Goal: Task Accomplishment & Management: Manage account settings

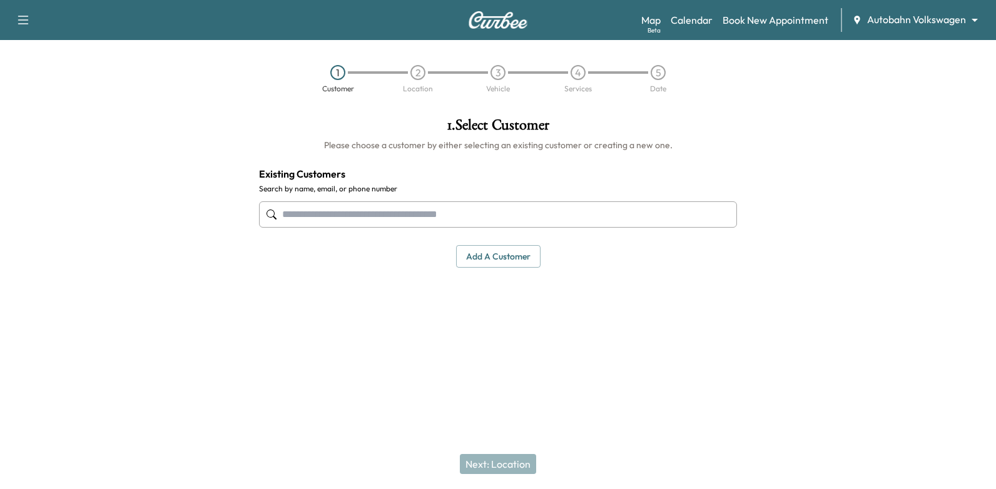
click at [901, 13] on body "Support Log Out Map Beta Calendar Book New Appointment Autobahn Volkswagen ****…" at bounding box center [498, 244] width 996 height 489
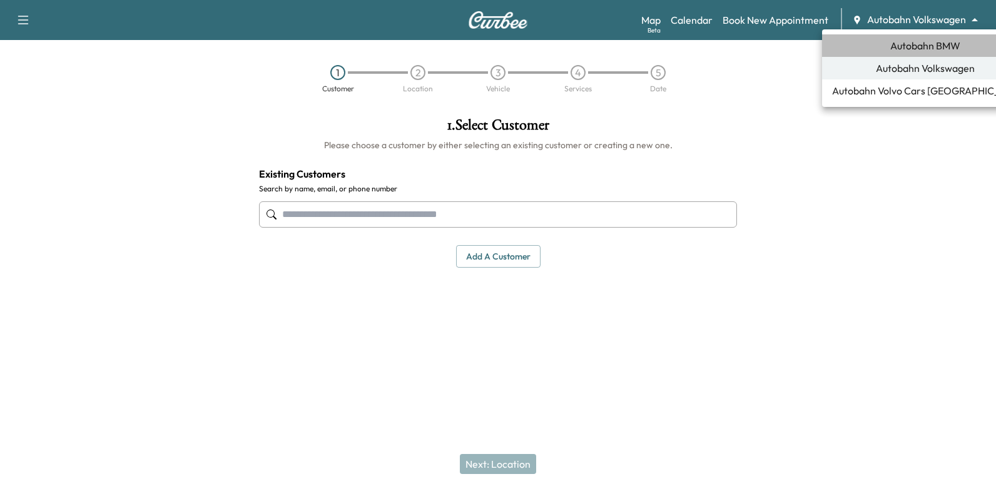
click at [931, 44] on span "Autobahn BMW" at bounding box center [926, 45] width 70 height 15
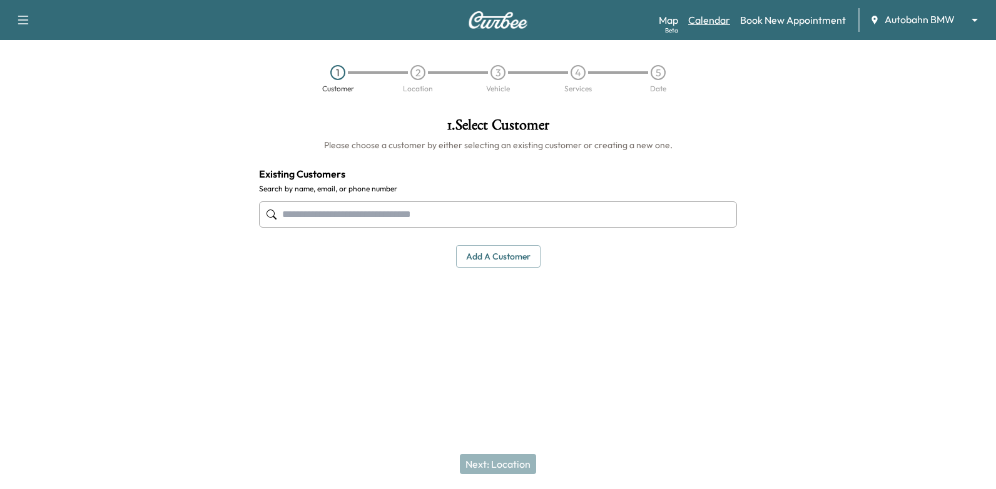
click at [694, 19] on link "Calendar" at bounding box center [709, 20] width 42 height 15
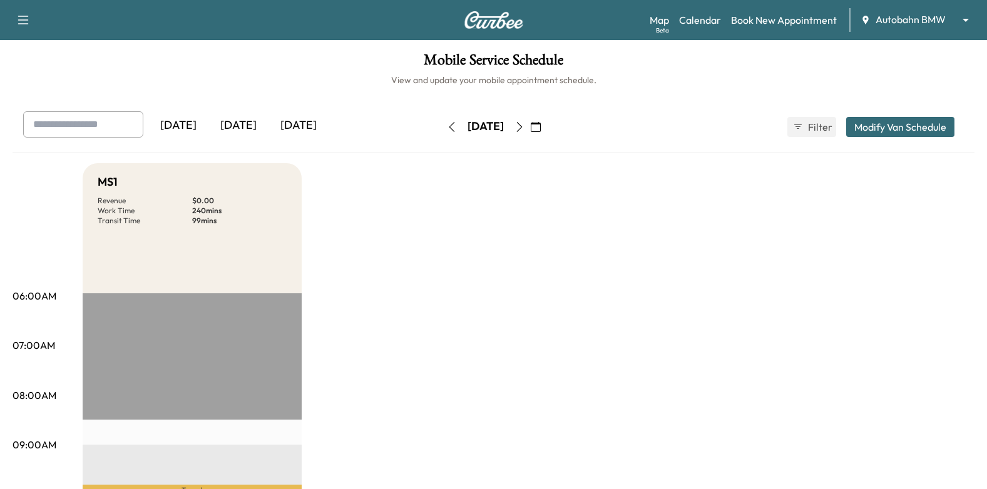
click at [524, 122] on icon "button" at bounding box center [519, 127] width 10 height 10
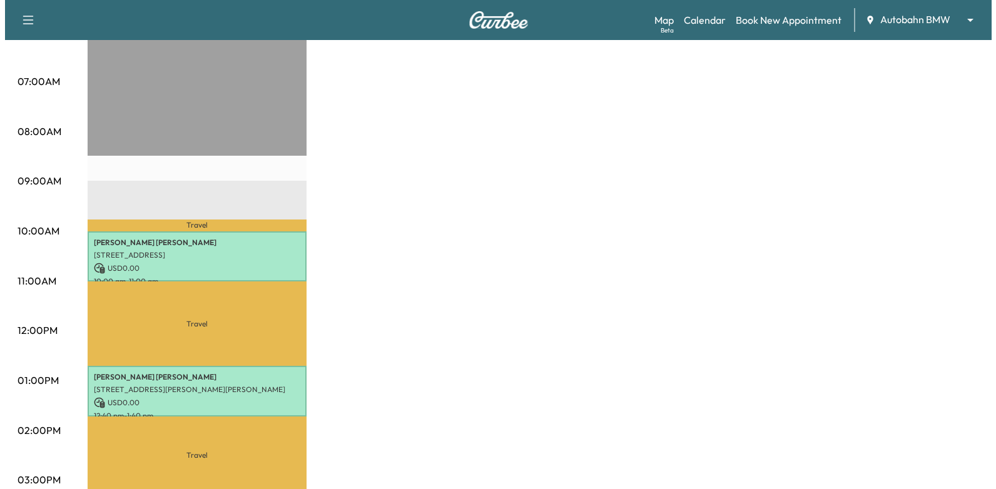
scroll to position [376, 0]
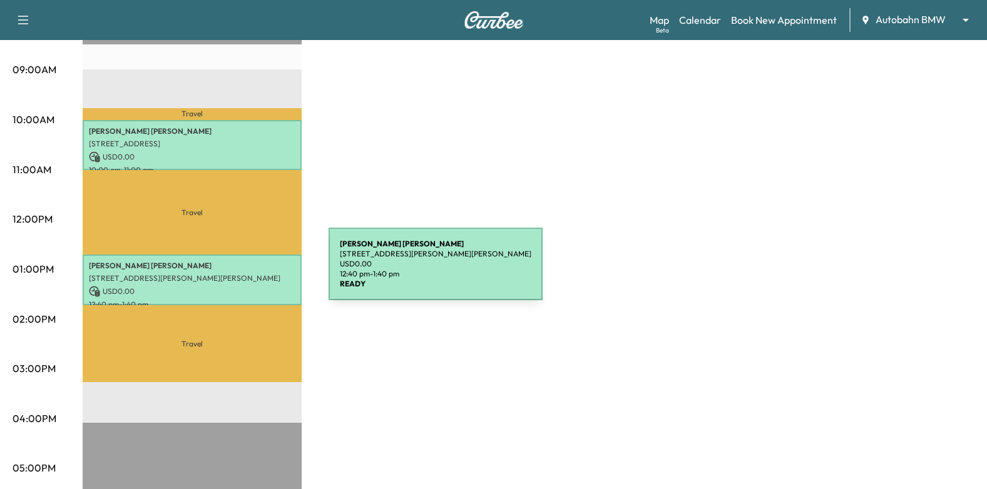
click at [235, 274] on p "[STREET_ADDRESS][PERSON_NAME][PERSON_NAME]" at bounding box center [192, 279] width 207 height 10
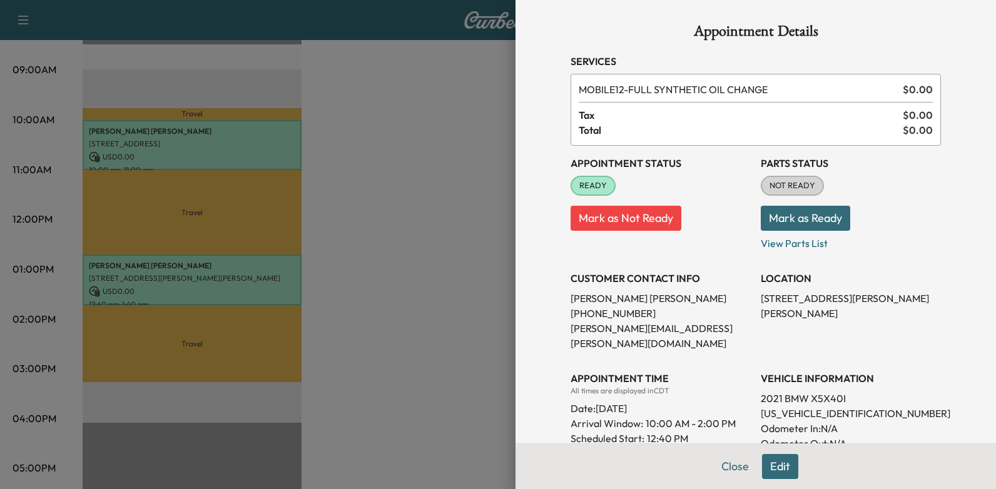
scroll to position [0, 0]
